Goal: Use online tool/utility: Utilize a website feature to perform a specific function

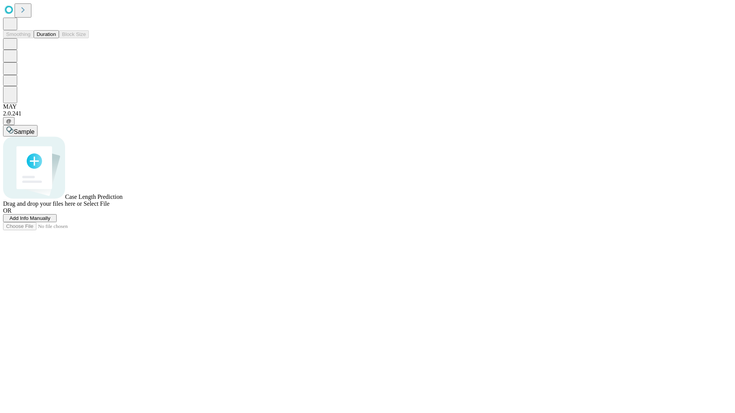
click at [109, 207] on span "Select File" at bounding box center [96, 204] width 26 height 7
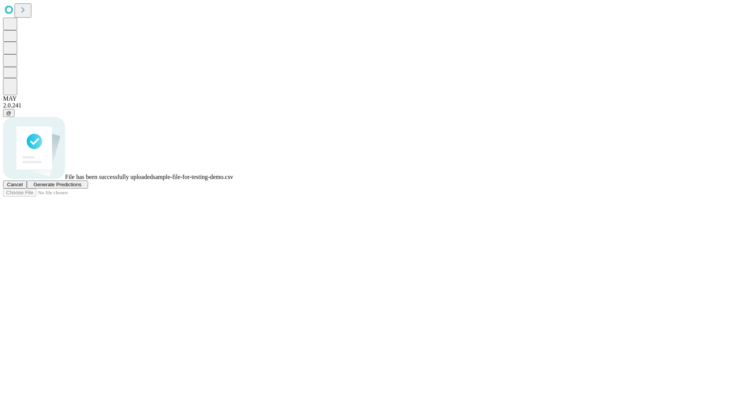
click at [81, 188] on span "Generate Predictions" at bounding box center [57, 185] width 48 height 6
